Goal: Navigation & Orientation: Find specific page/section

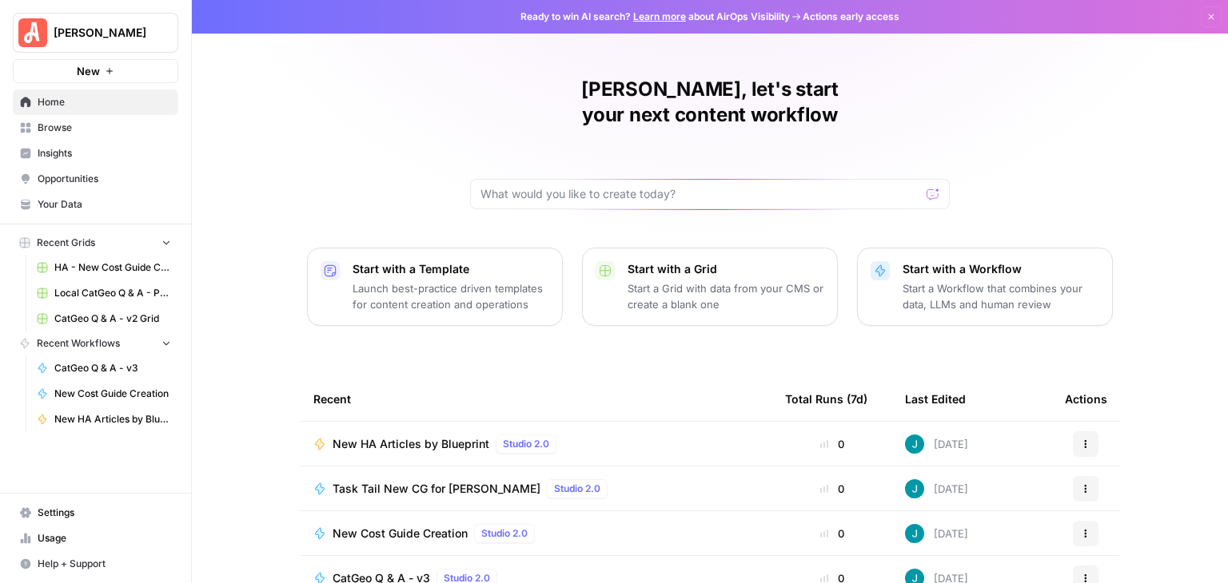
click at [93, 195] on link "Your Data" at bounding box center [95, 205] width 165 height 26
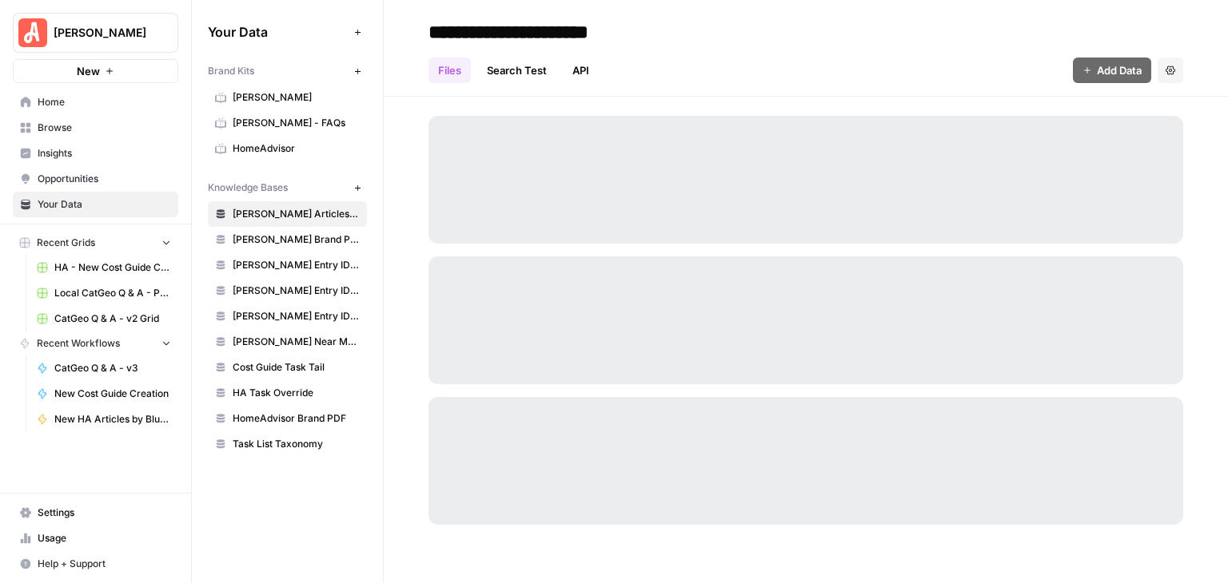
click at [284, 90] on span "[PERSON_NAME]" at bounding box center [296, 97] width 127 height 14
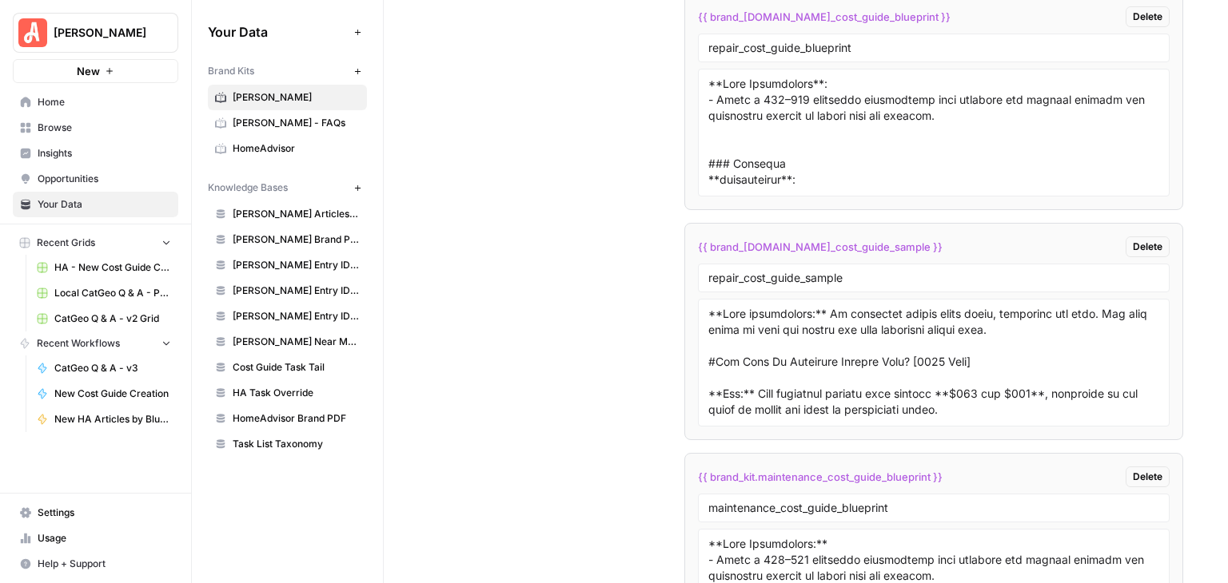
scroll to position [11016, 0]
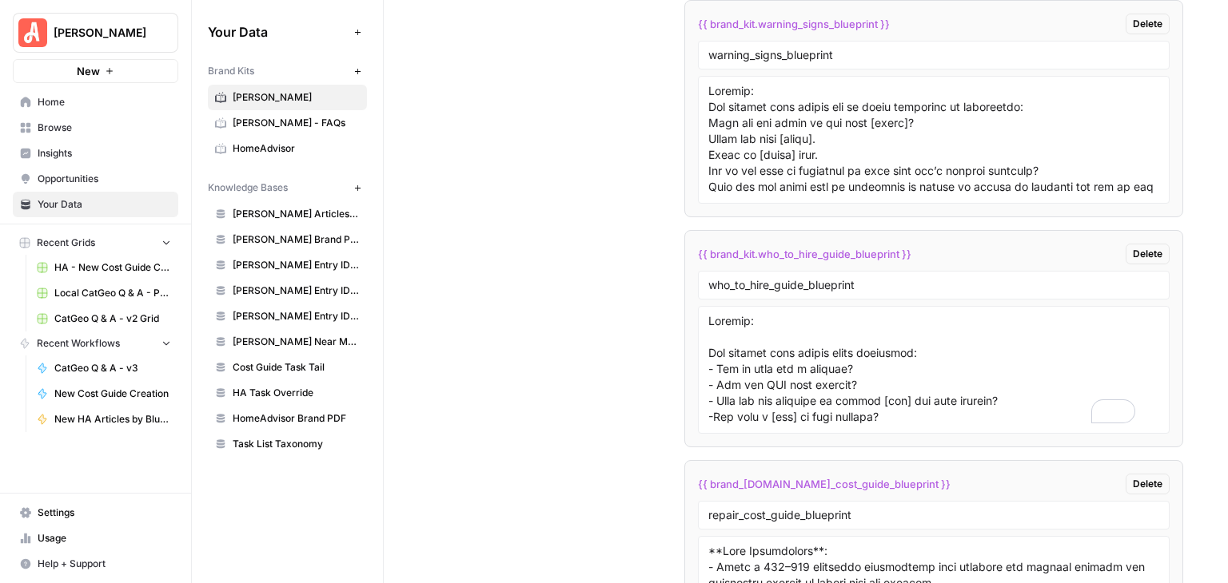
click at [276, 136] on link "HomeAdvisor" at bounding box center [287, 149] width 159 height 26
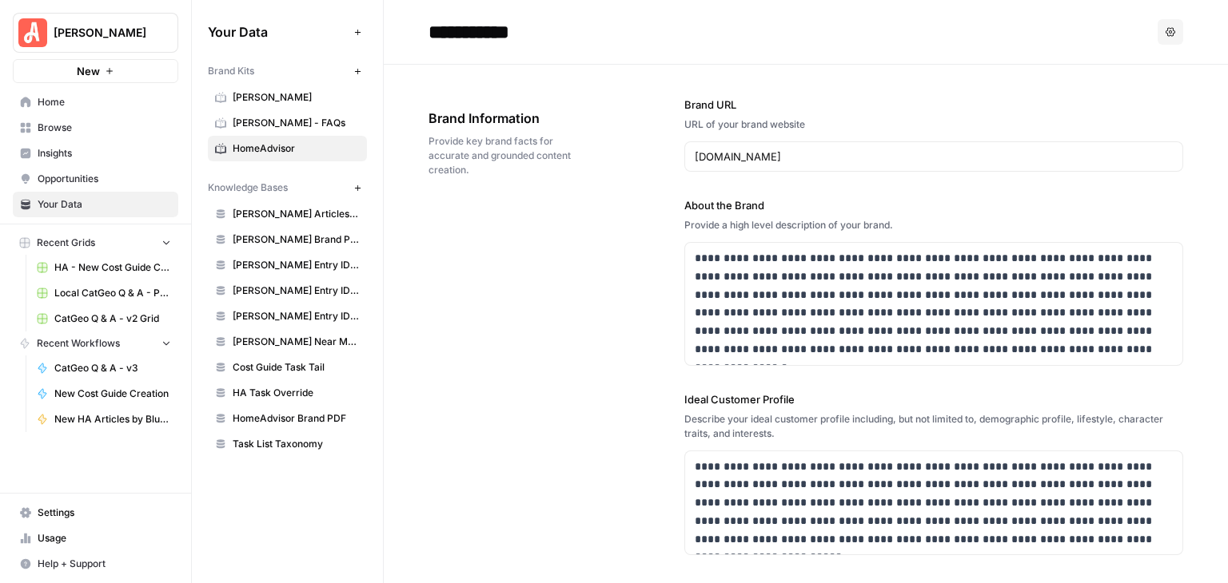
click at [268, 96] on span "[PERSON_NAME]" at bounding box center [296, 97] width 127 height 14
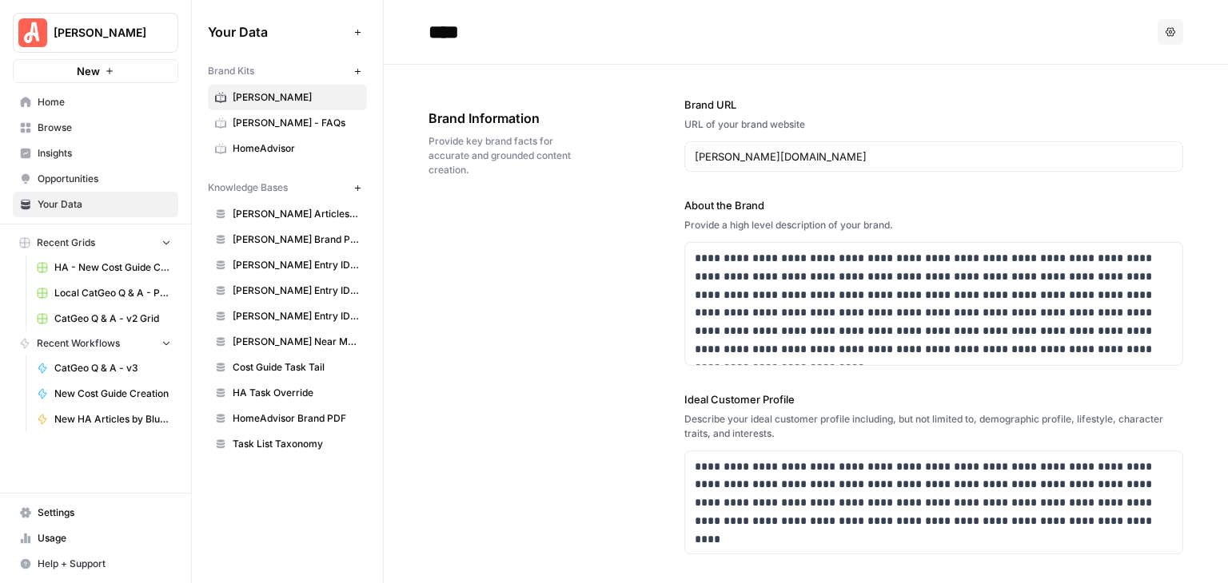
click at [82, 106] on span "Home" at bounding box center [104, 102] width 133 height 14
click at [54, 98] on span "Home" at bounding box center [104, 102] width 133 height 14
